Goal: Task Accomplishment & Management: Manage account settings

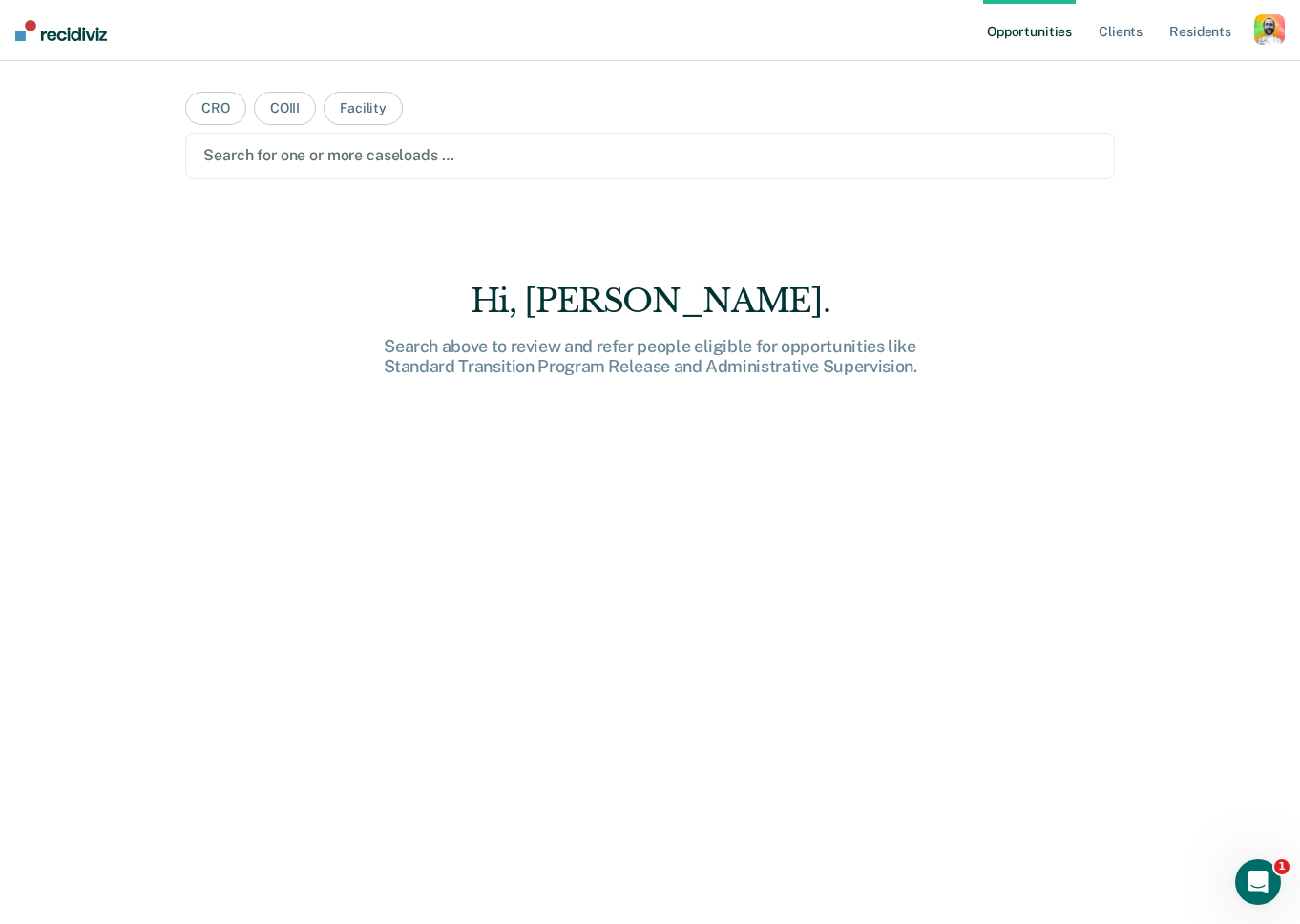
click at [1265, 23] on div "button" at bounding box center [1269, 29] width 30 height 30
click at [1144, 72] on link "Profile" at bounding box center [1193, 78] width 154 height 17
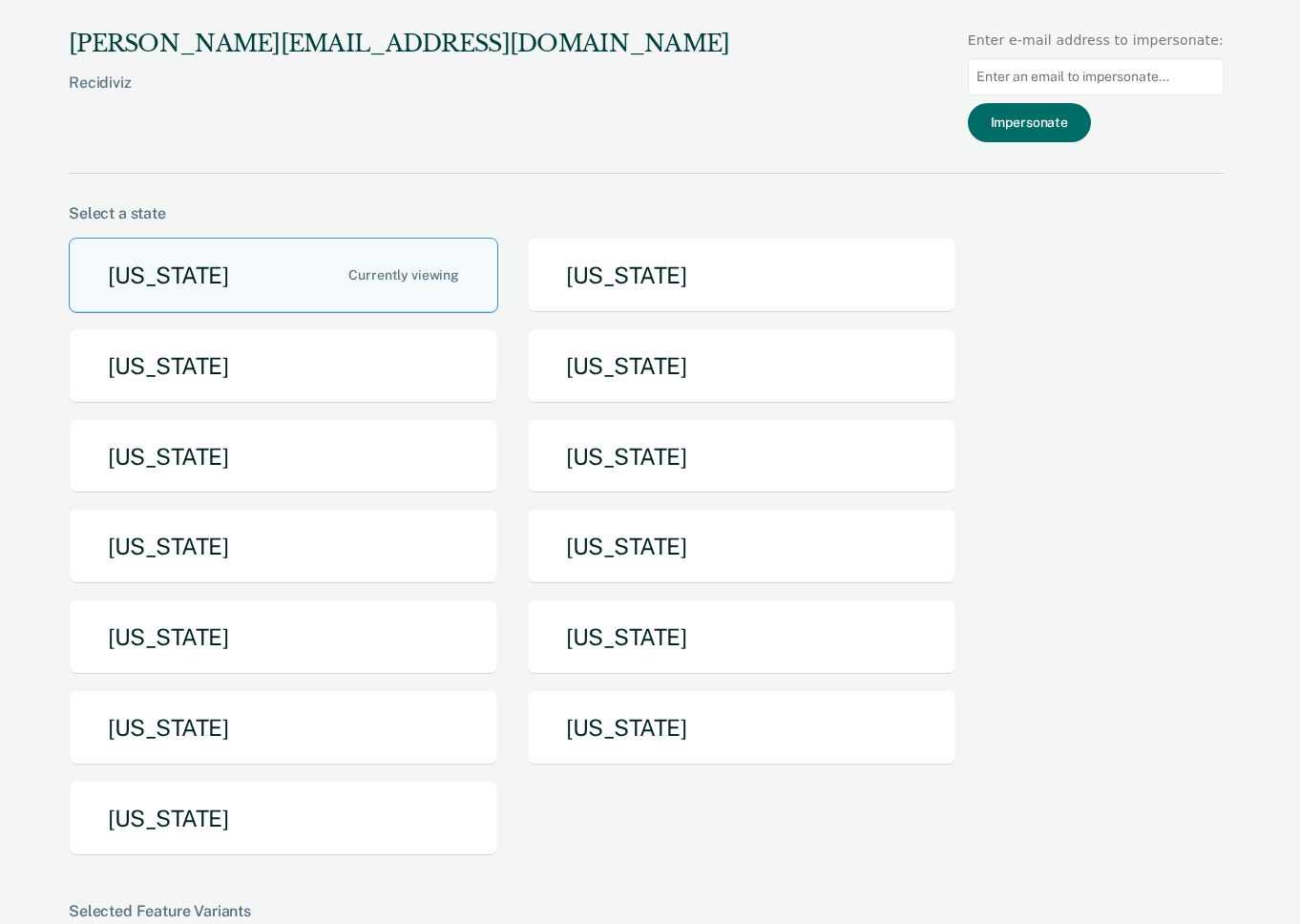
click at [1103, 76] on input at bounding box center [1095, 77] width 256 height 37
paste input "[EMAIL_ADDRESS][DOMAIN_NAME][US_STATE]"
type input "[EMAIL_ADDRESS][DOMAIN_NAME][US_STATE]"
click at [1066, 116] on button "Impersonate" at bounding box center [1029, 123] width 123 height 39
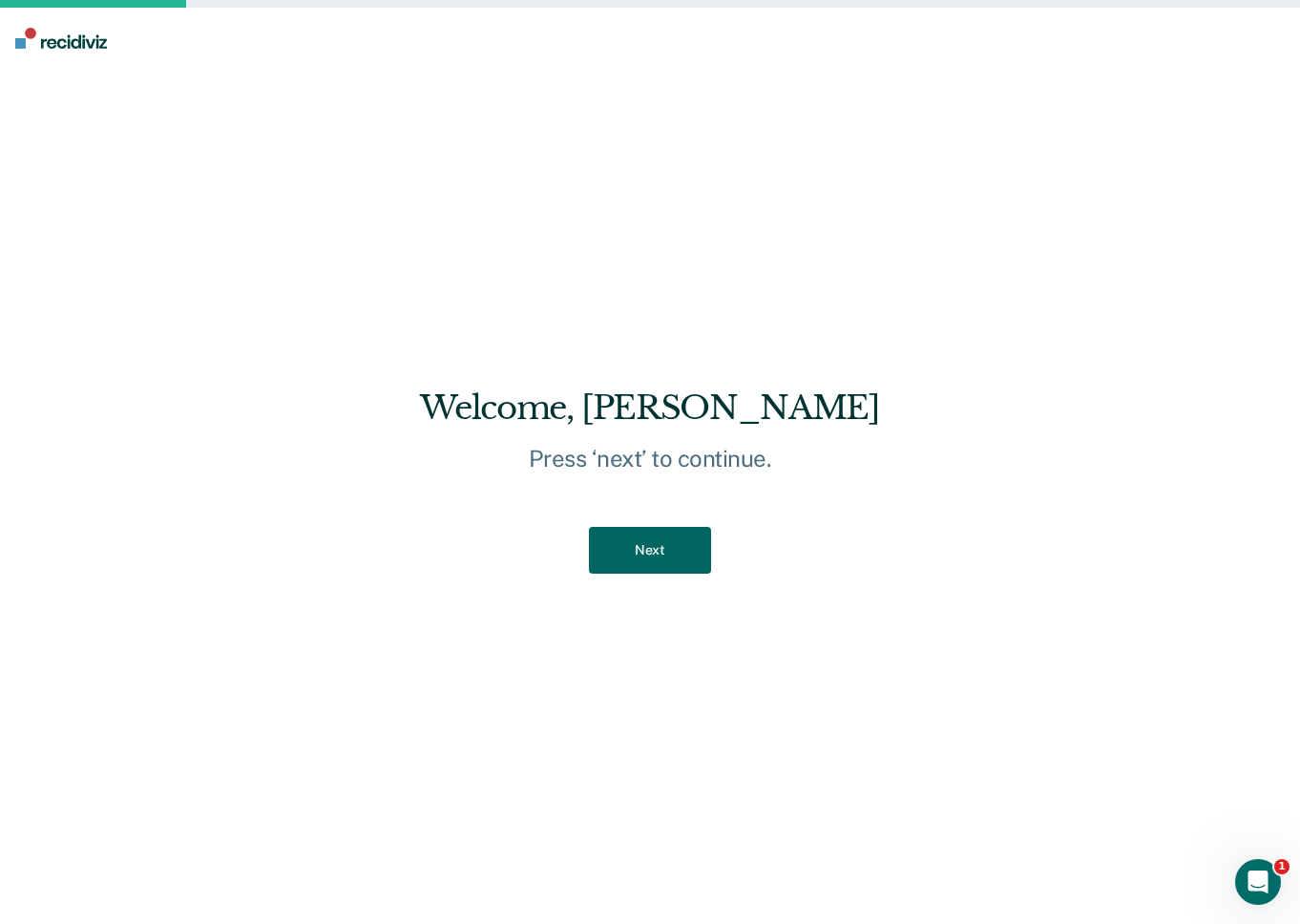
click at [658, 547] on button "Next" at bounding box center [649, 551] width 121 height 47
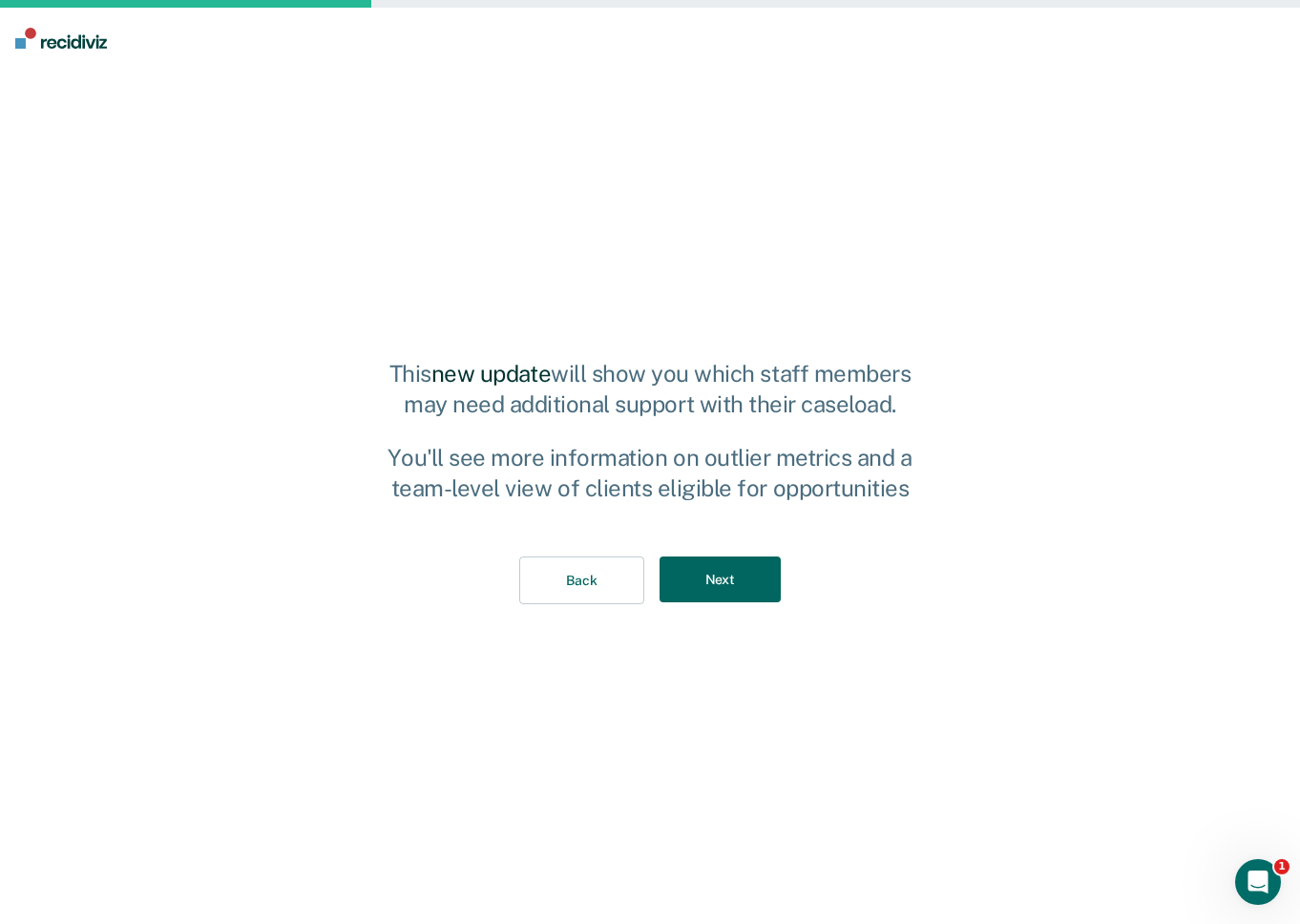
click at [706, 584] on button "Next" at bounding box center [720, 580] width 121 height 47
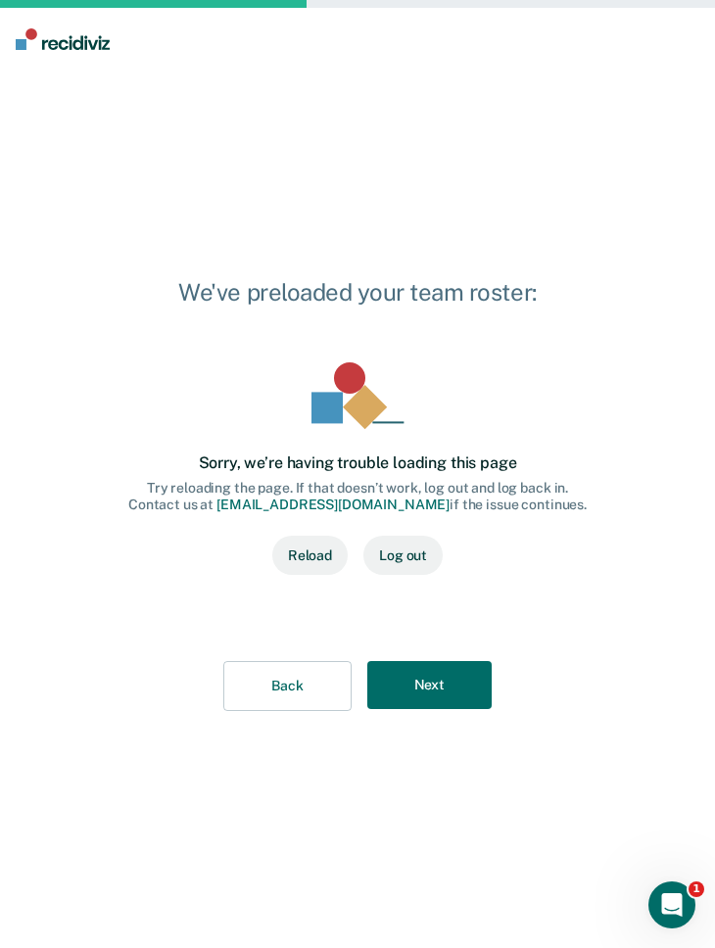
click at [618, 650] on div "We've preloaded your team roster: Sorry, we’re having trouble loading this page…" at bounding box center [357, 510] width 715 height 878
click at [448, 678] on button "Next" at bounding box center [429, 685] width 124 height 48
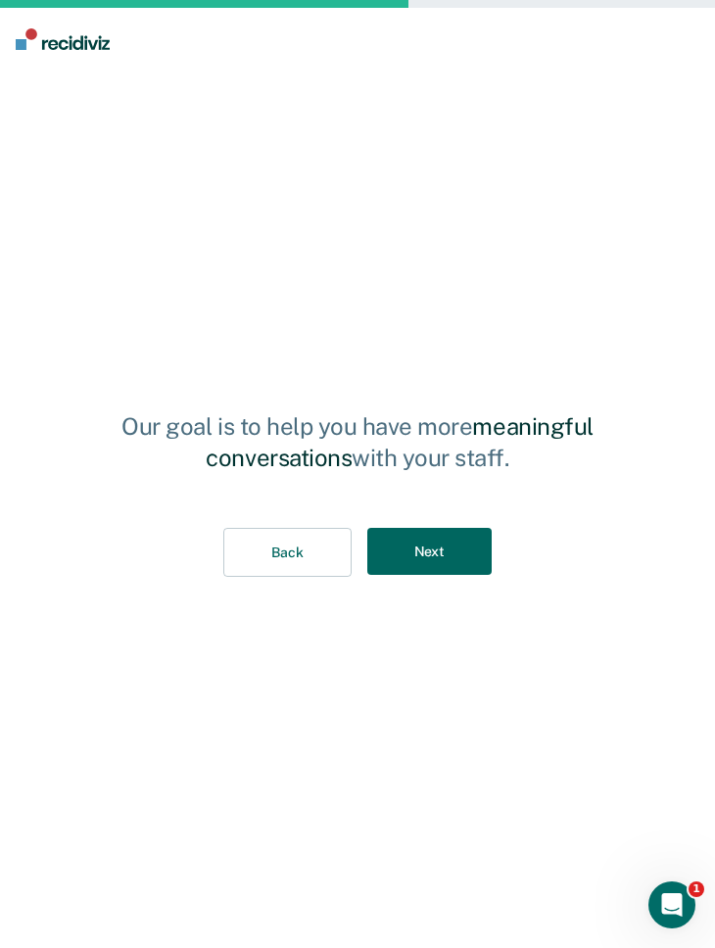
click at [444, 560] on button "Next" at bounding box center [429, 552] width 124 height 48
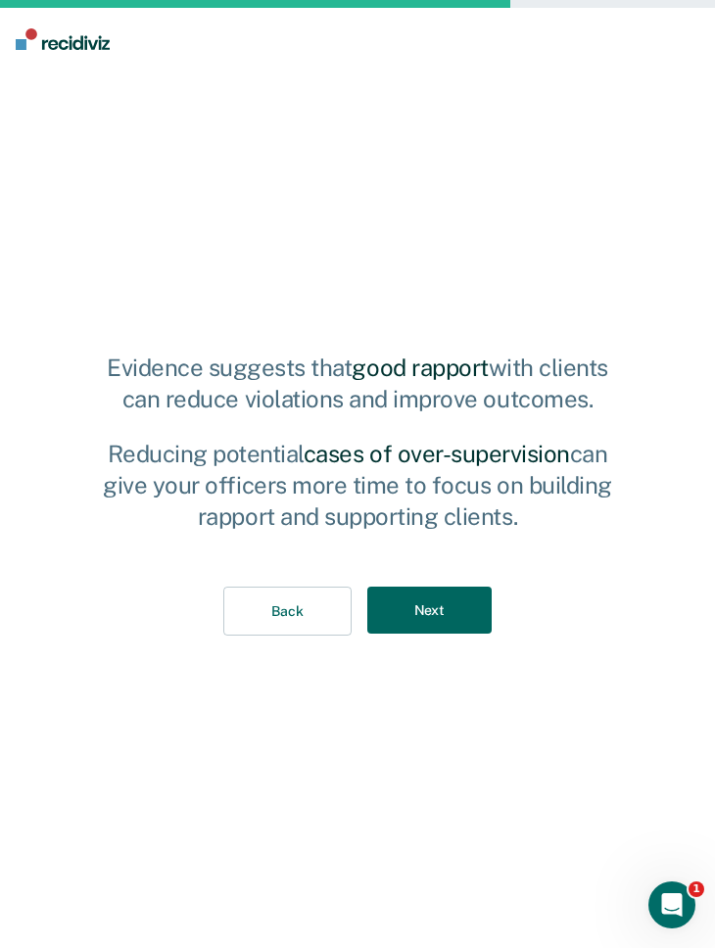
click at [452, 613] on button "Next" at bounding box center [429, 611] width 124 height 48
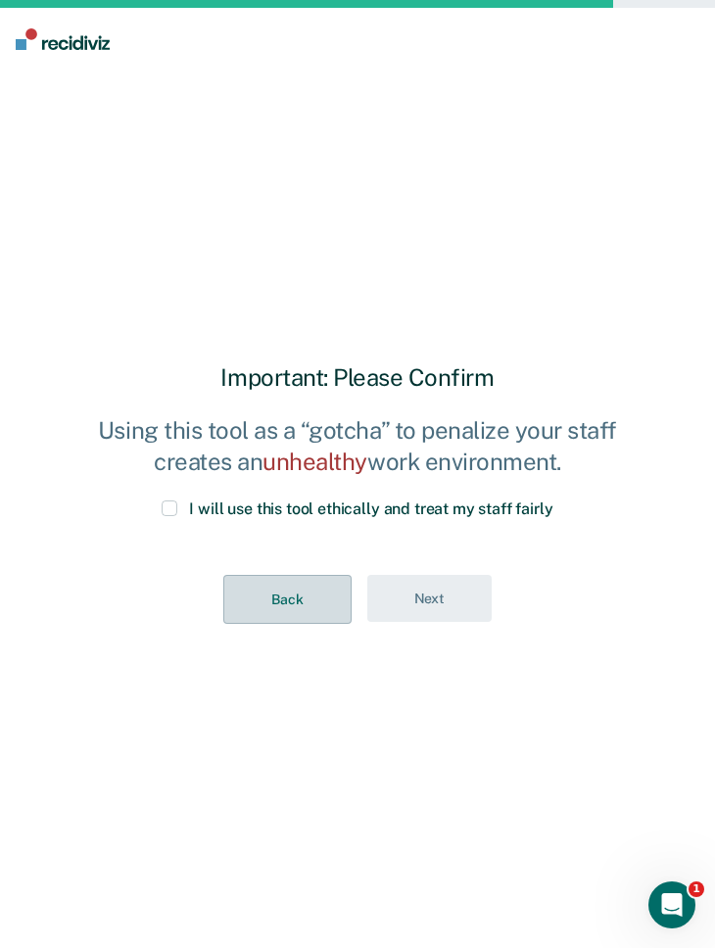
click at [309, 612] on button "Back" at bounding box center [286, 600] width 127 height 50
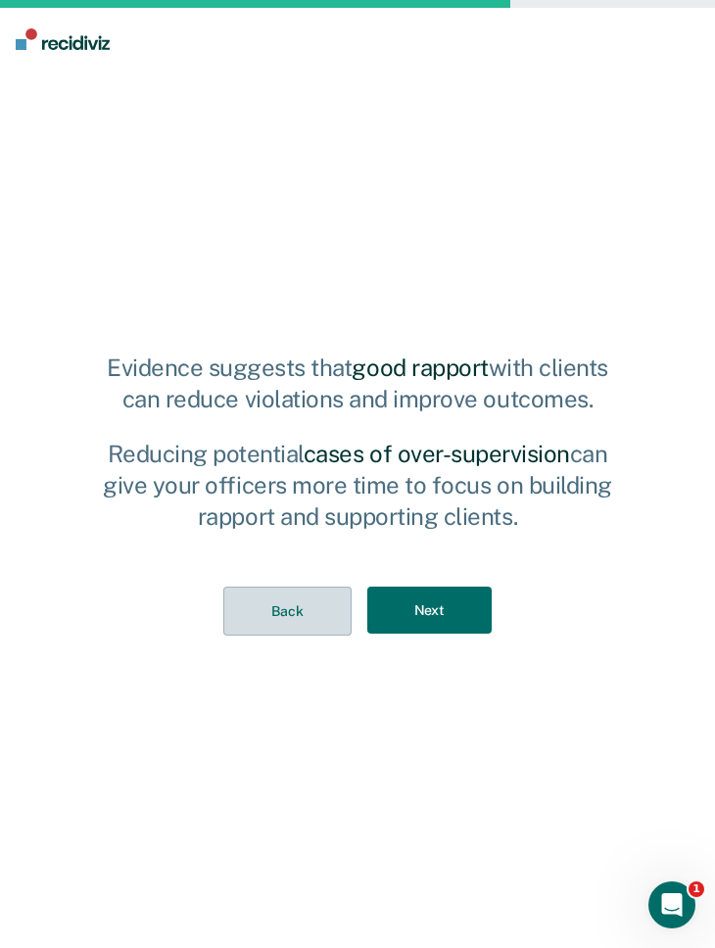
click at [287, 617] on button "Back" at bounding box center [286, 612] width 127 height 50
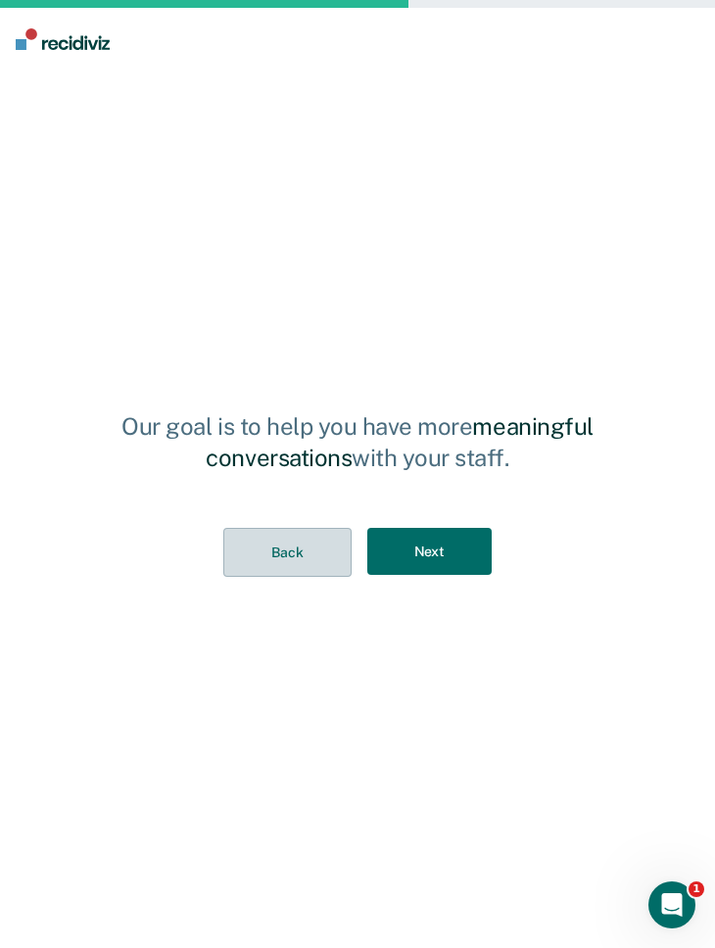
click at [280, 550] on button "Back" at bounding box center [286, 553] width 127 height 50
